Goal: Navigation & Orientation: Find specific page/section

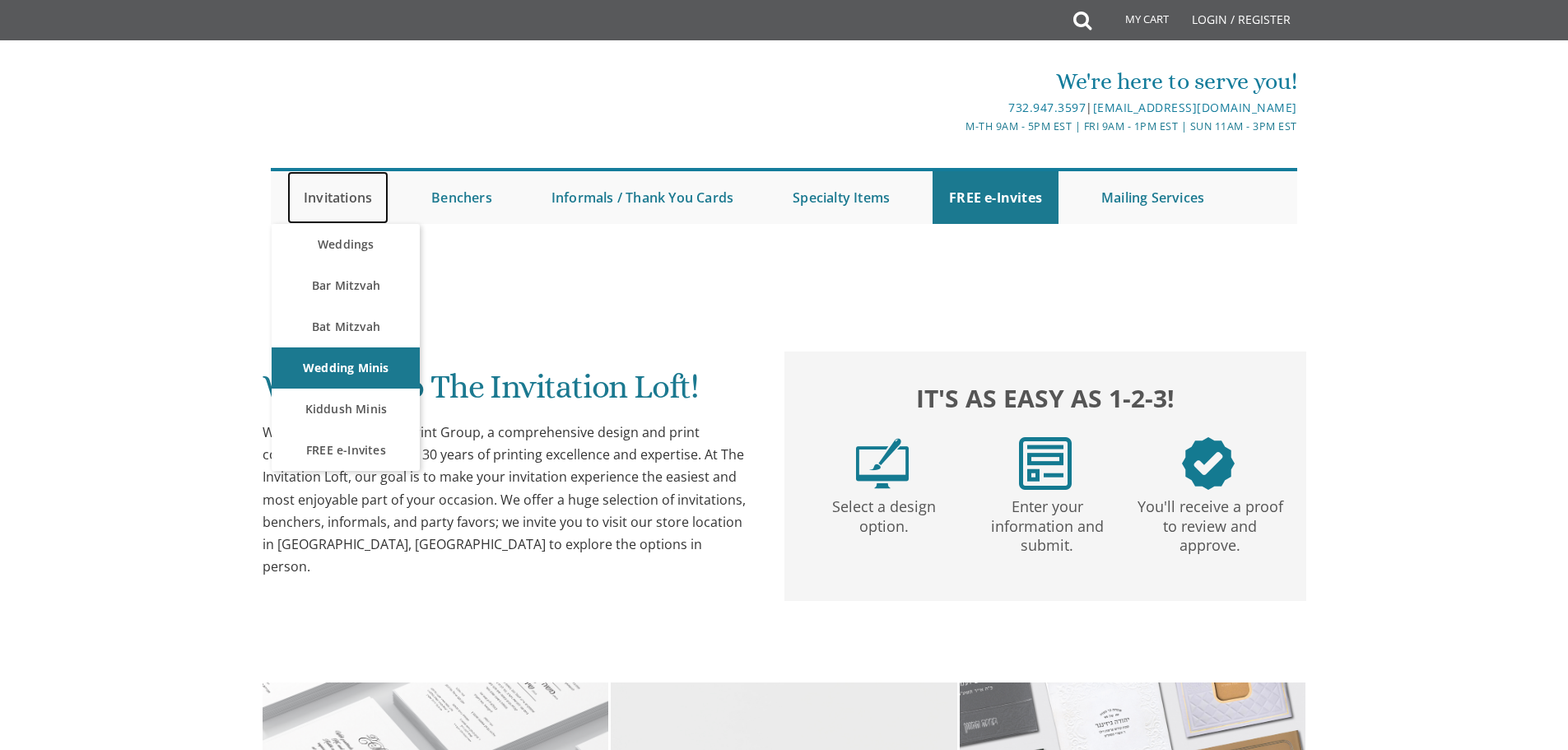
click at [363, 204] on link "Invitations" at bounding box center [338, 197] width 101 height 52
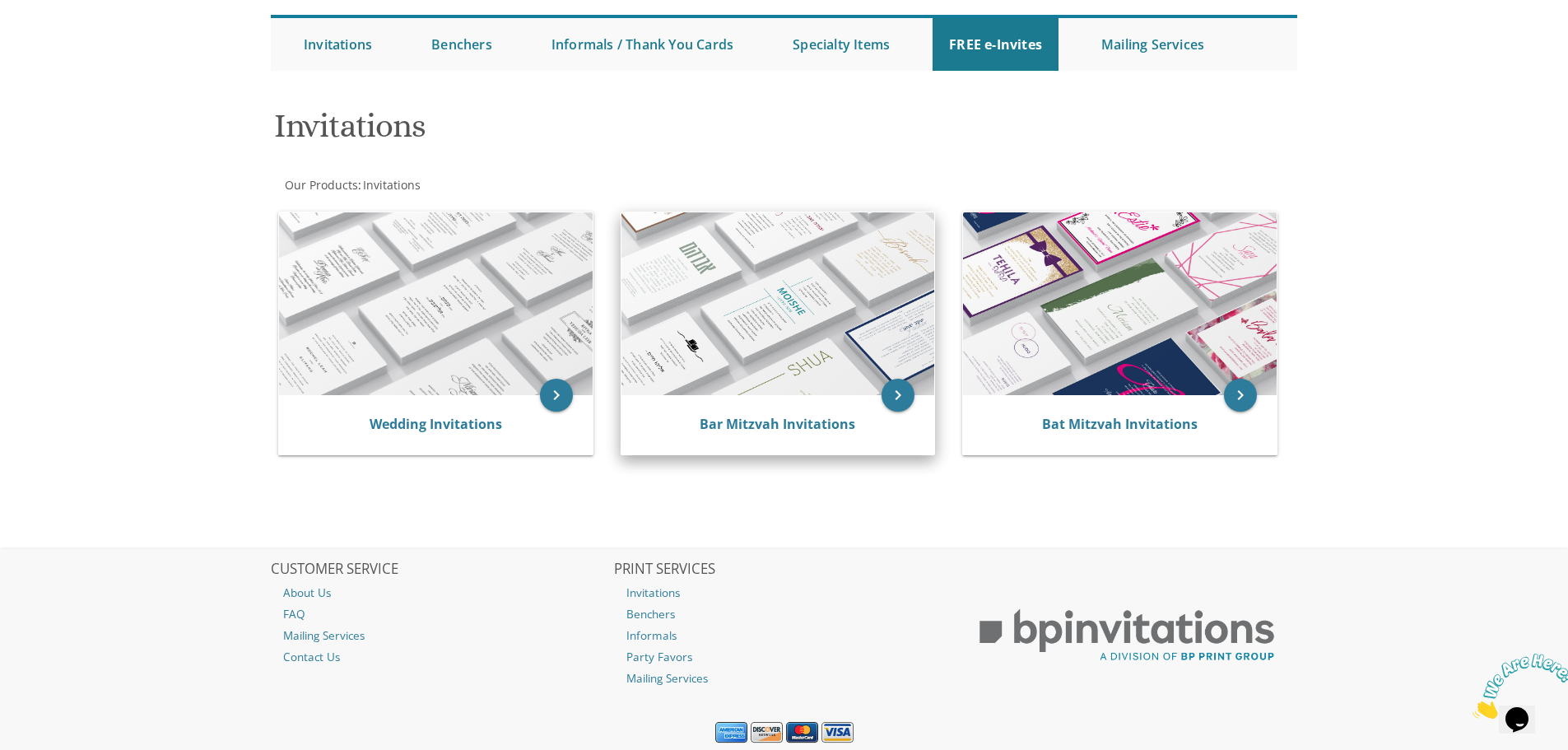
scroll to position [125, 0]
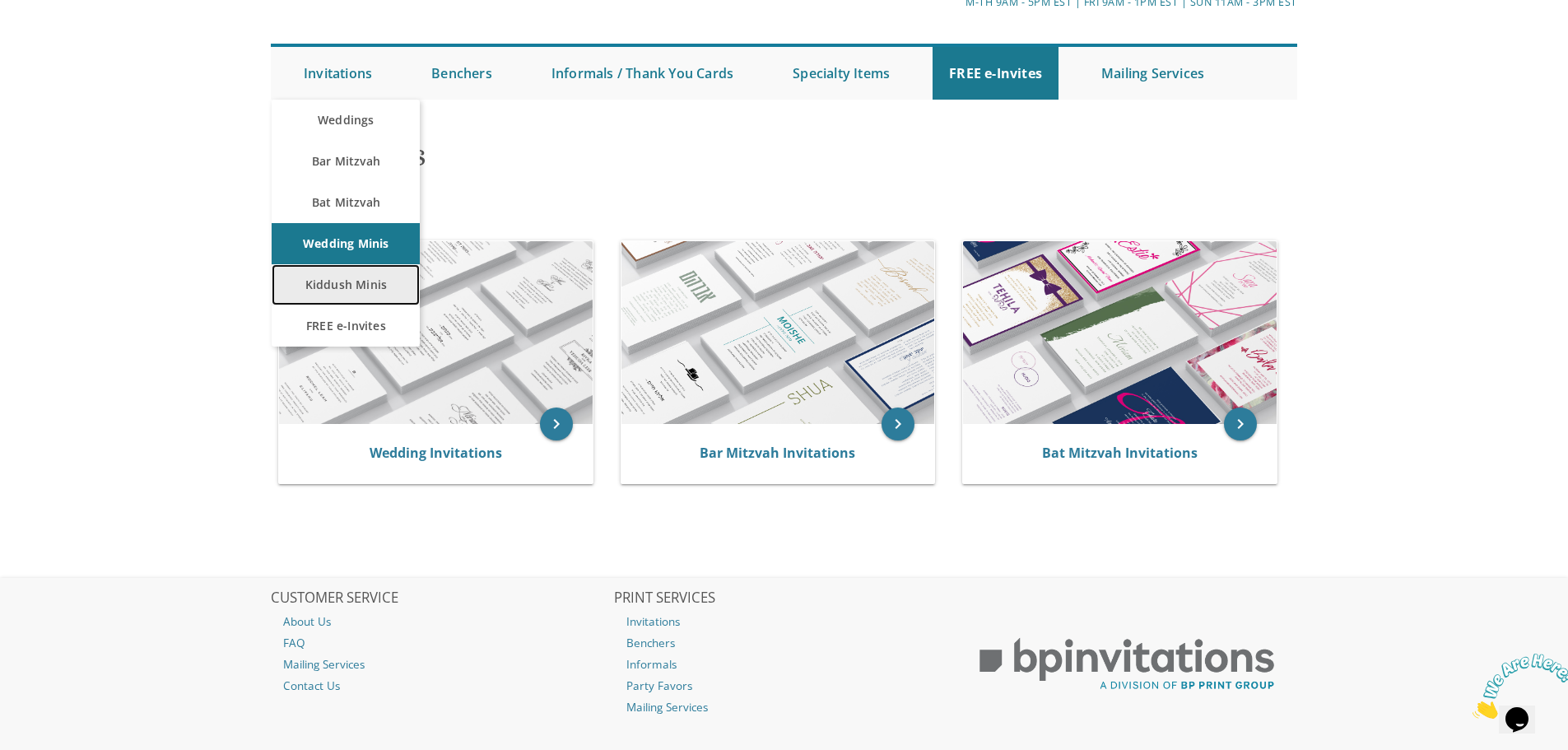
click at [335, 282] on link "Kiddush Minis" at bounding box center [346, 284] width 148 height 41
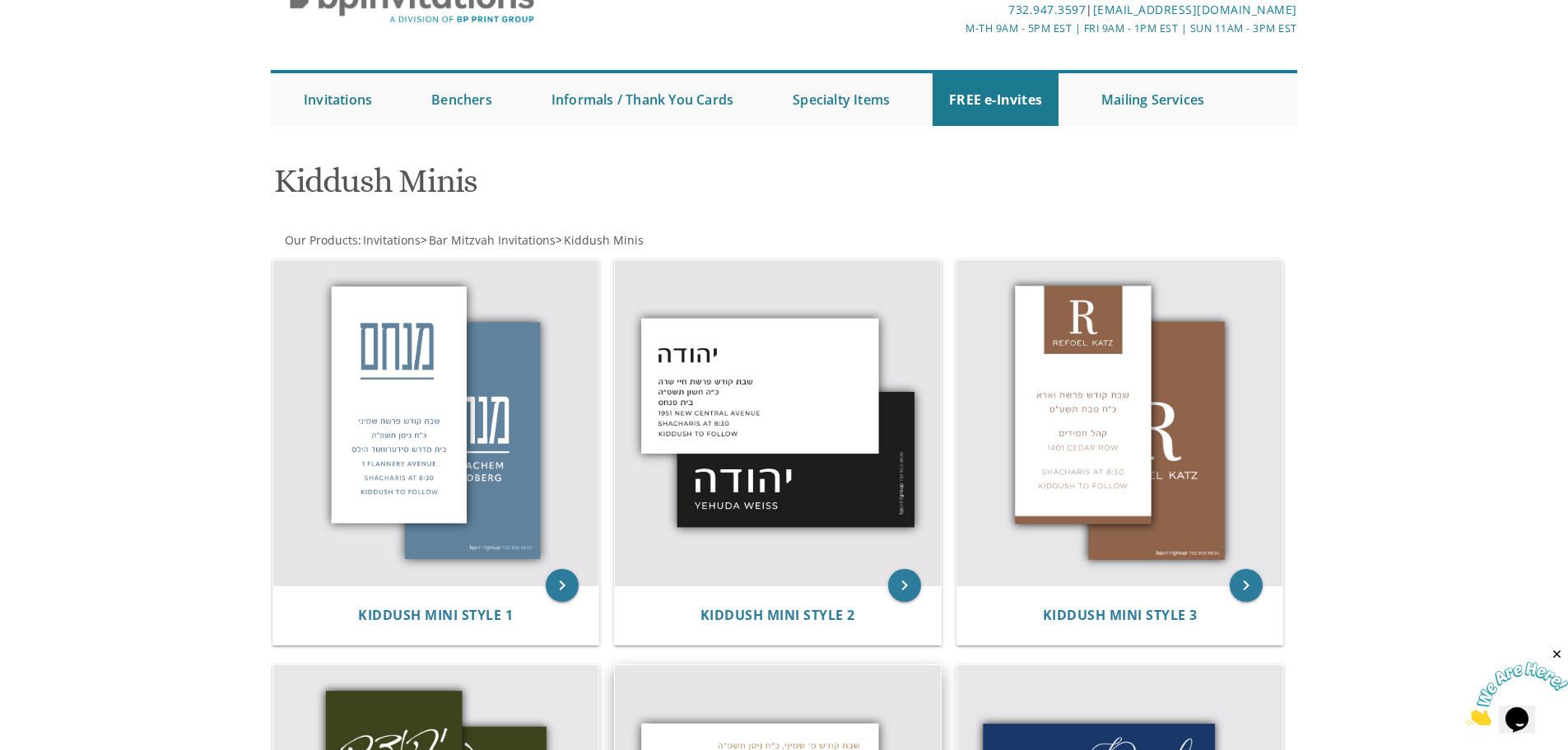
scroll to position [82, 0]
